Goal: Task Accomplishment & Management: Use online tool/utility

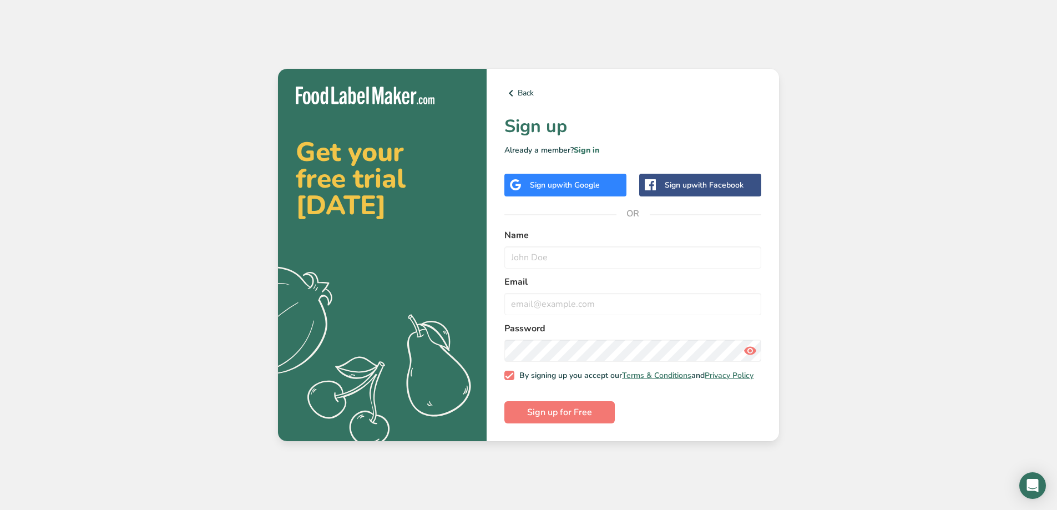
click at [552, 179] on div "Sign up with Google" at bounding box center [565, 185] width 70 height 12
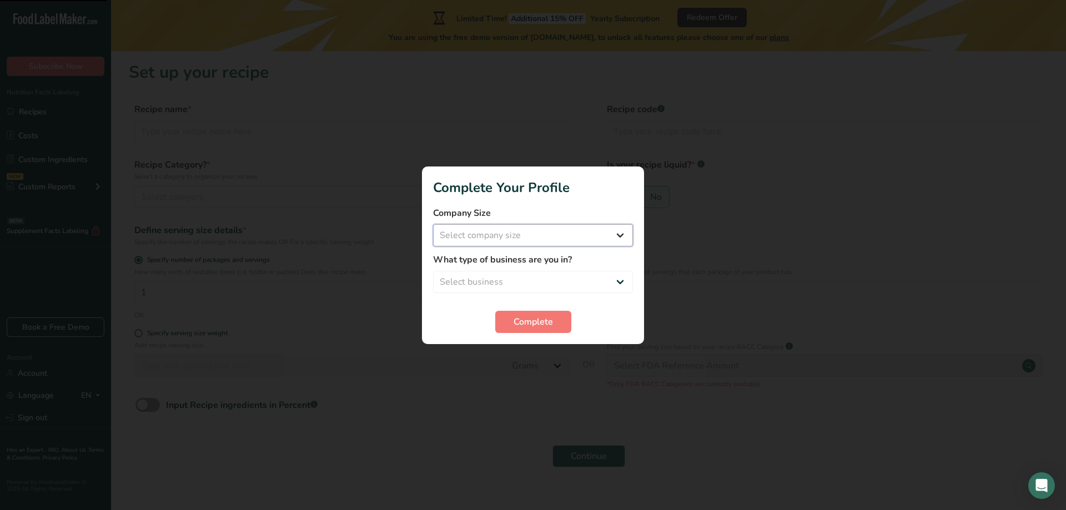
click at [465, 238] on select "Select company size Fewer than 10 Employees 10 to 50 Employees 51 to 500 Employ…" at bounding box center [533, 235] width 200 height 22
select select "1"
click at [433, 224] on select "Select company size Fewer than 10 Employees 10 to 50 Employees 51 to 500 Employ…" at bounding box center [533, 235] width 200 height 22
click at [552, 283] on select "Select business Packaged Food Manufacturer Restaurant & Cafe Bakery Meal Plans …" at bounding box center [533, 282] width 200 height 22
select select "8"
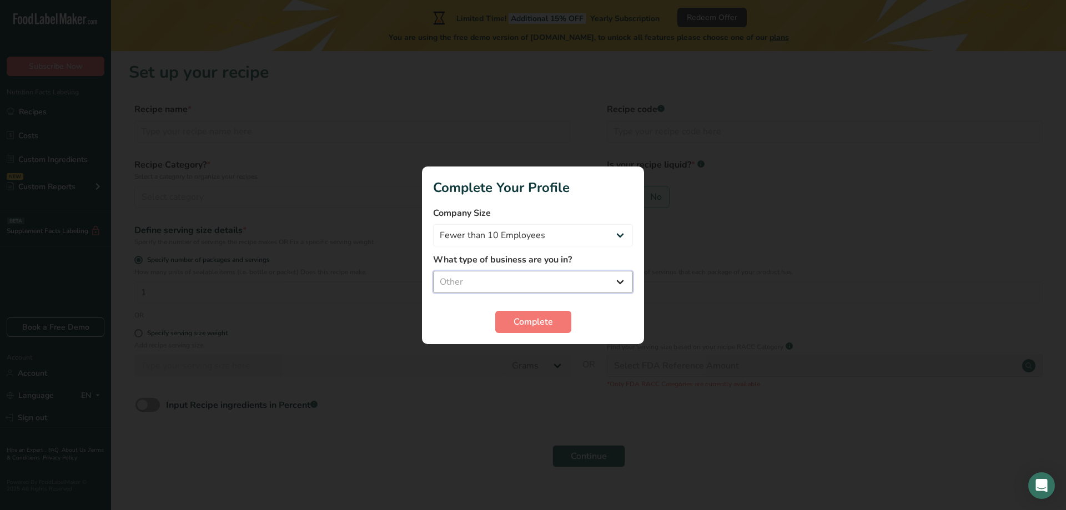
click at [433, 271] on select "Select business Packaged Food Manufacturer Restaurant & Cafe Bakery Meal Plans …" at bounding box center [533, 282] width 200 height 22
click at [537, 329] on button "Complete" at bounding box center [533, 322] width 76 height 22
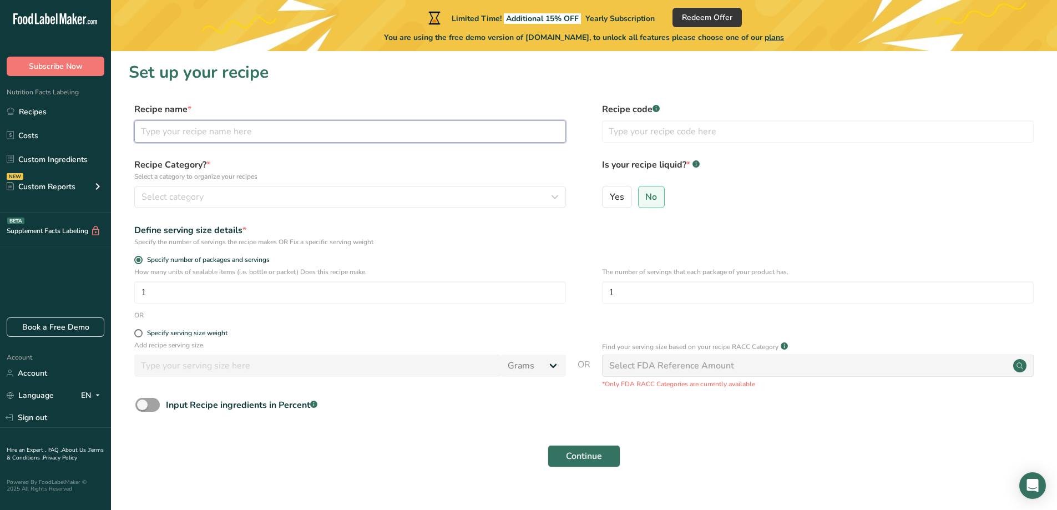
click at [400, 130] on input "text" at bounding box center [350, 131] width 432 height 22
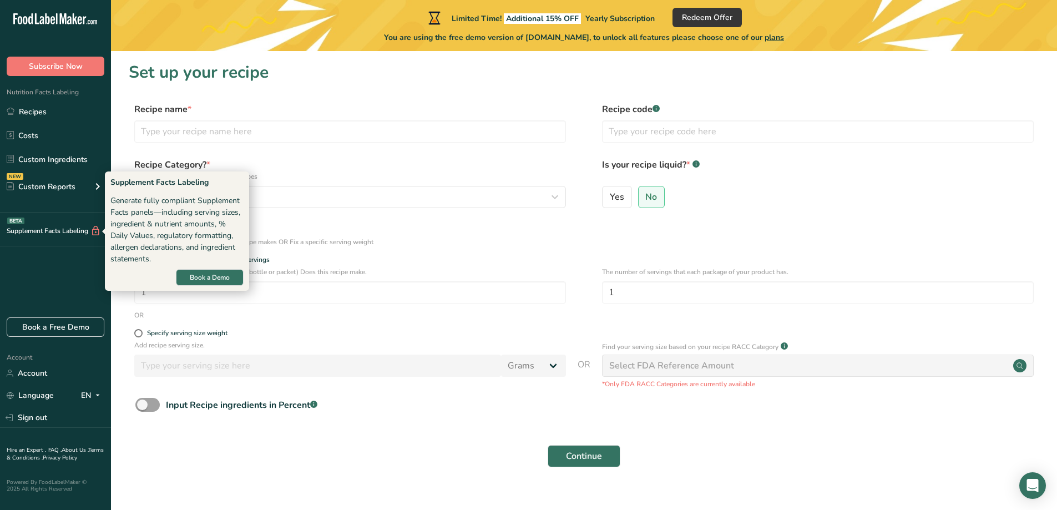
click at [62, 232] on div "Supplement Facts Labeling BETA" at bounding box center [50, 231] width 101 height 12
